Goal: Information Seeking & Learning: Learn about a topic

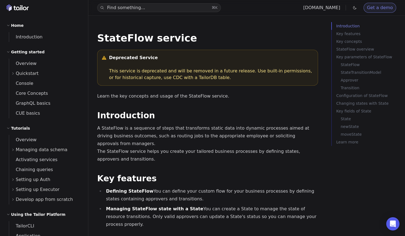
scroll to position [207, 0]
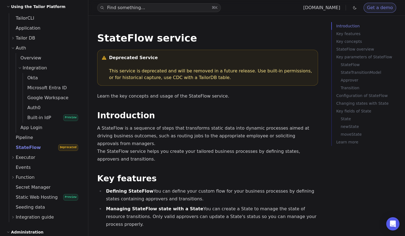
click at [26, 148] on span "StateFlow" at bounding box center [25, 147] width 32 height 5
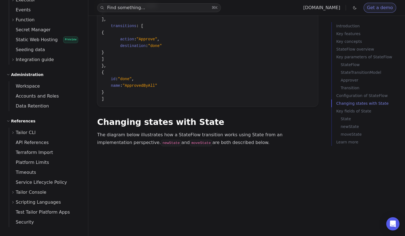
scroll to position [1240, 0]
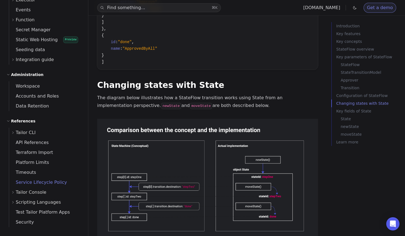
click at [22, 180] on span "Service Lifecycle Policy" at bounding box center [38, 181] width 58 height 5
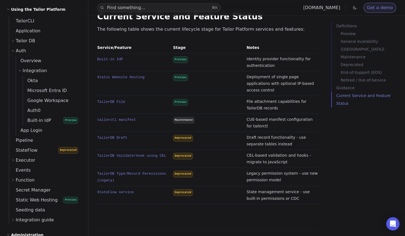
scroll to position [208, 0]
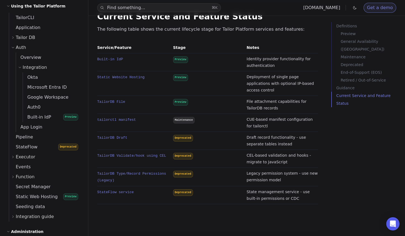
click at [14, 39] on icon at bounding box center [12, 37] width 3 height 3
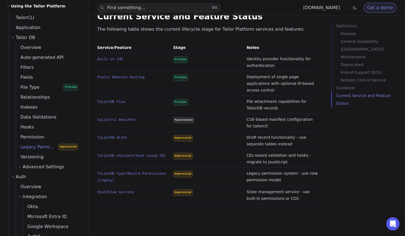
click at [45, 148] on span "Legacy Permission" at bounding box center [38, 146] width 45 height 5
